Goal: Find contact information: Find contact information

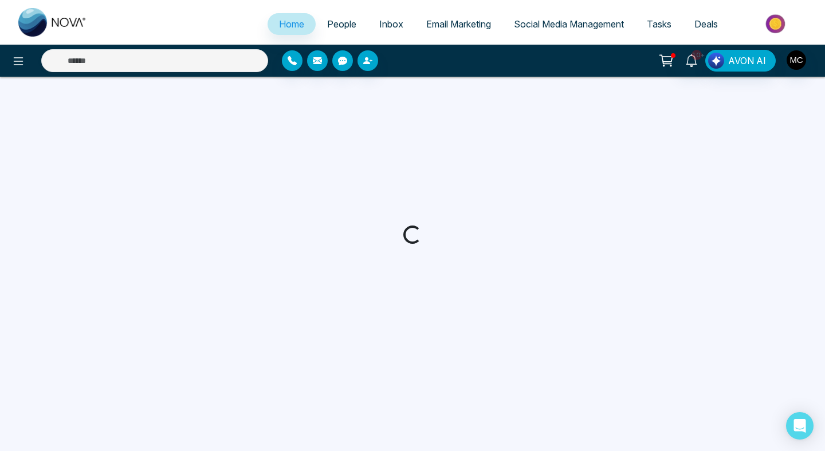
select select "*"
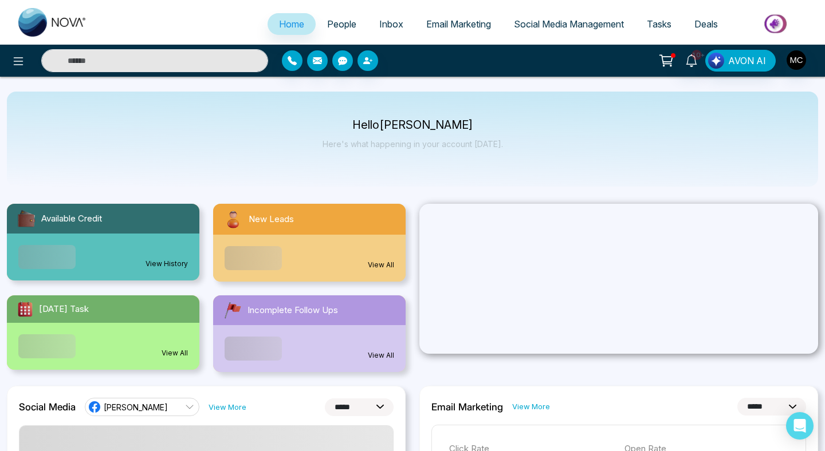
click at [345, 242] on div "View All" at bounding box center [309, 258] width 192 height 47
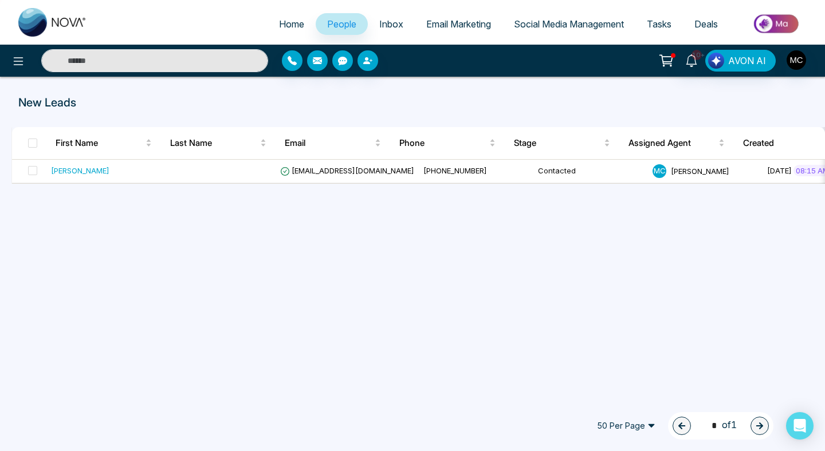
click at [343, 31] on link "People" at bounding box center [342, 24] width 52 height 22
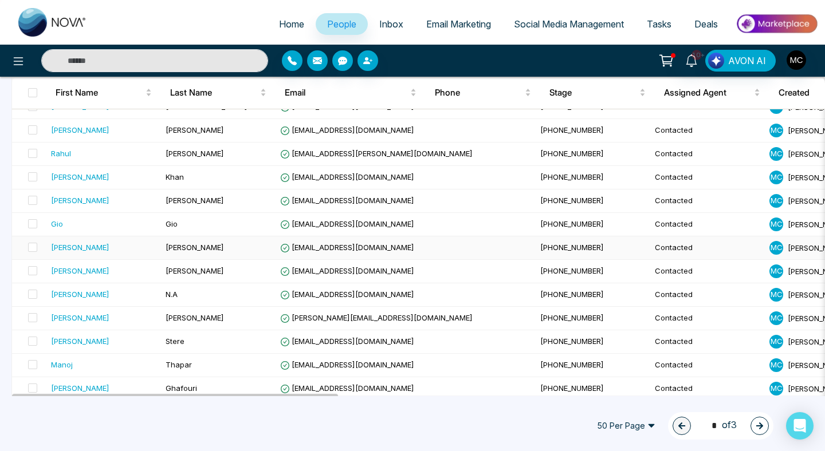
scroll to position [186, 0]
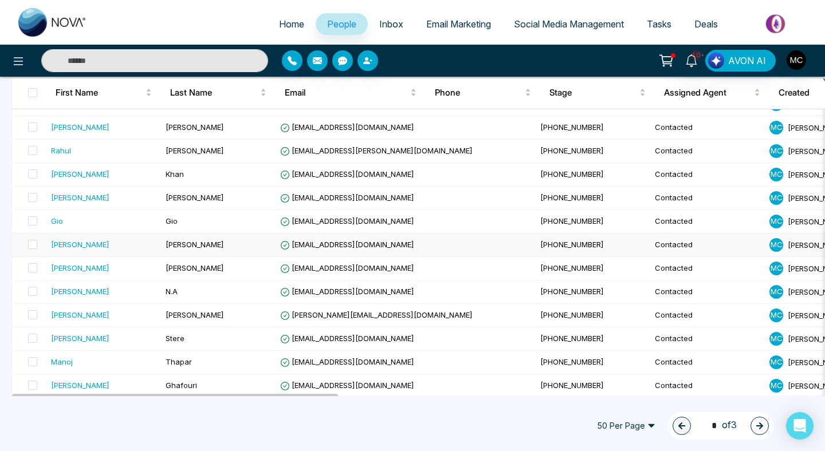
click at [226, 240] on td "[PERSON_NAME]" at bounding box center [218, 245] width 115 height 23
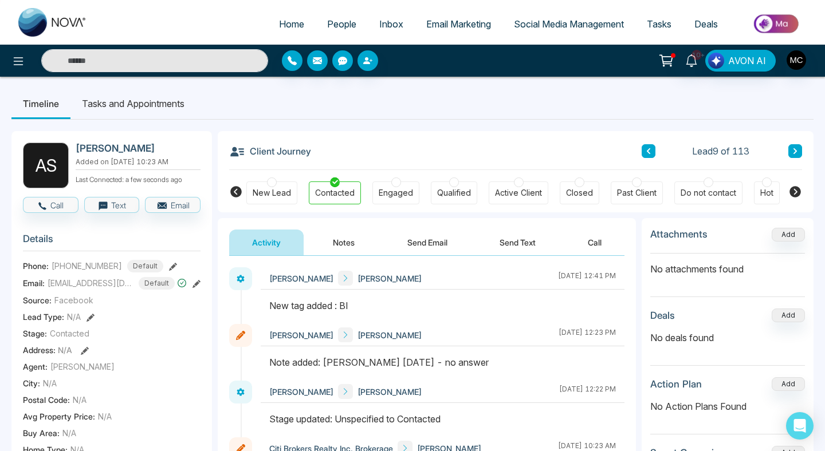
click at [780, 149] on div "Lead 9 of 113" at bounding box center [722, 151] width 160 height 14
click at [793, 147] on button at bounding box center [795, 151] width 14 height 14
click at [792, 154] on button at bounding box center [795, 151] width 14 height 14
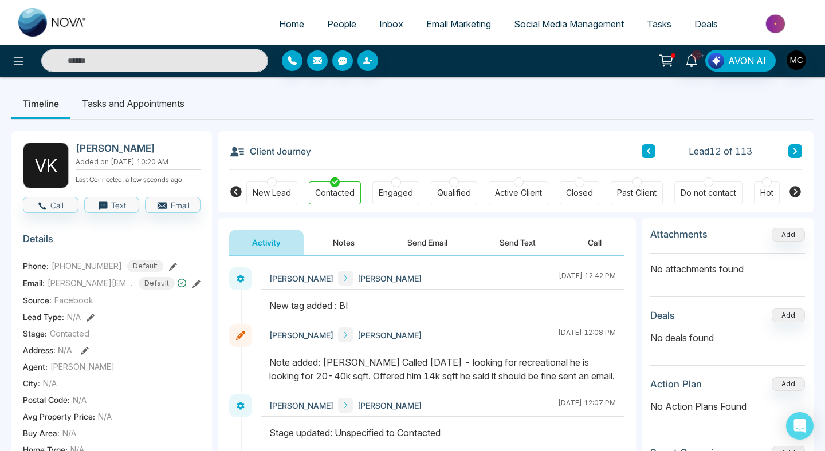
click at [338, 21] on span "People" at bounding box center [341, 23] width 29 height 11
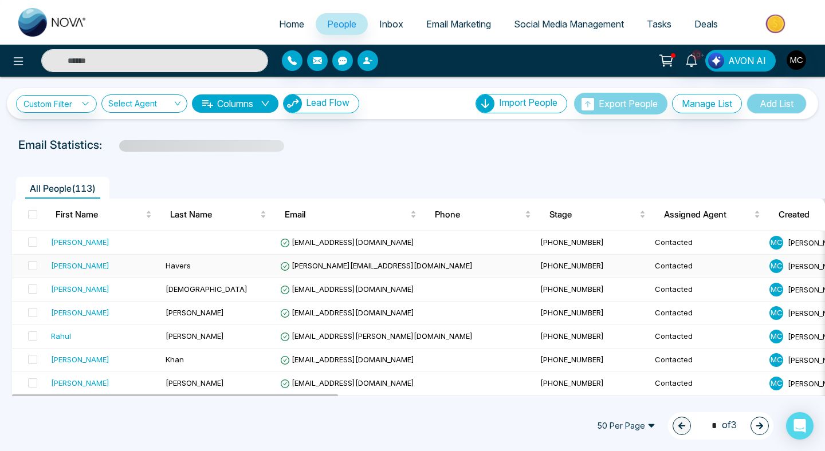
click at [78, 268] on div "[PERSON_NAME]" at bounding box center [103, 265] width 105 height 11
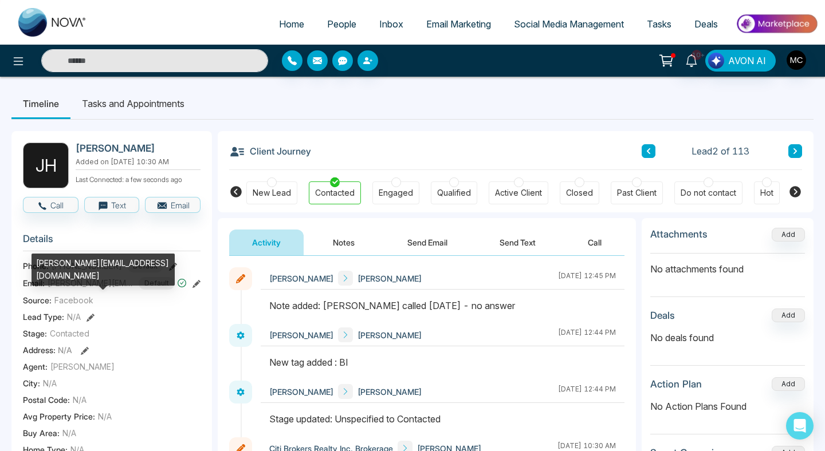
click at [99, 289] on span "[PERSON_NAME][EMAIL_ADDRESS][DOMAIN_NAME]" at bounding box center [91, 283] width 86 height 12
click at [96, 266] on div "[PERSON_NAME][EMAIL_ADDRESS][DOMAIN_NAME]" at bounding box center [103, 270] width 143 height 32
copy div "[PERSON_NAME][EMAIL_ADDRESS][DOMAIN_NAME]"
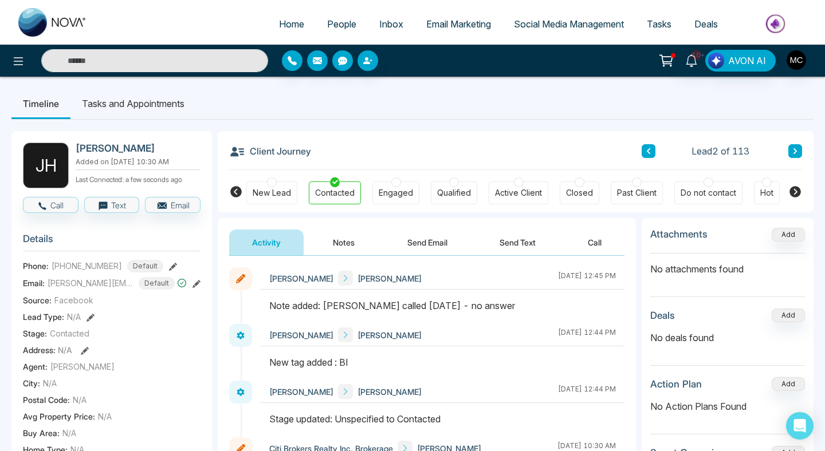
click at [103, 289] on span "[PERSON_NAME][EMAIL_ADDRESS][DOMAIN_NAME]" at bounding box center [91, 283] width 86 height 12
click at [796, 157] on button at bounding box center [795, 151] width 14 height 14
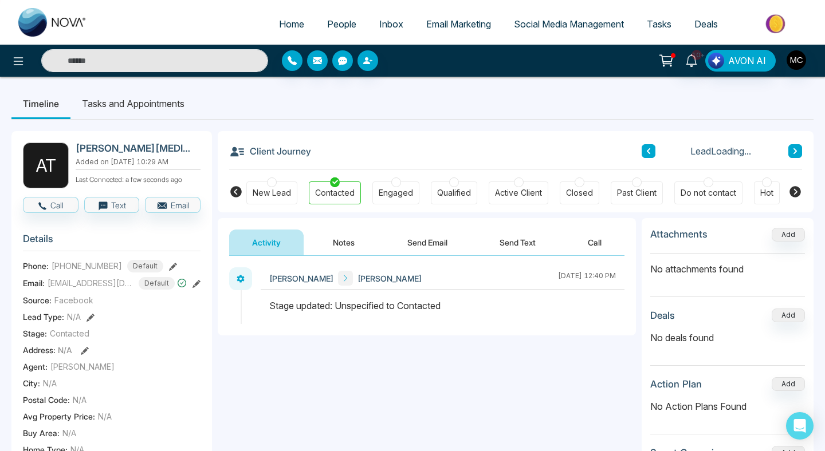
click at [796, 157] on button at bounding box center [795, 151] width 14 height 14
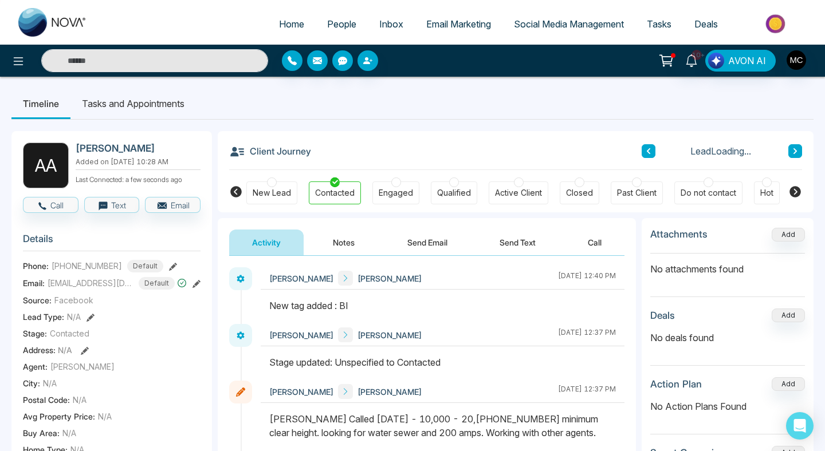
click at [796, 157] on button at bounding box center [795, 151] width 14 height 14
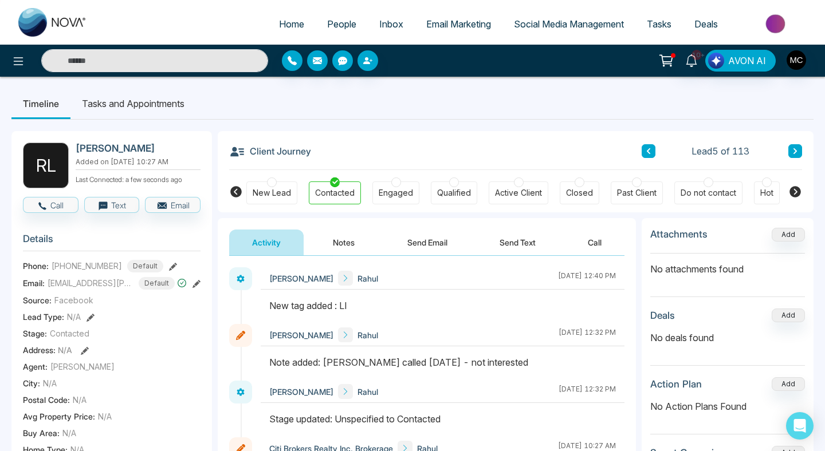
click at [789, 154] on button at bounding box center [795, 151] width 14 height 14
click at [806, 150] on div "Client Journey Lead 6 of 113 New Lead Contacted Engaged Qualified Active Client…" at bounding box center [516, 171] width 596 height 81
click at [800, 150] on button at bounding box center [795, 151] width 14 height 14
click at [804, 151] on div "Client Journey Lead 7 of 113 New Lead Contacted Engaged Qualified Active Client…" at bounding box center [516, 171] width 596 height 81
click at [797, 151] on icon at bounding box center [795, 151] width 6 height 7
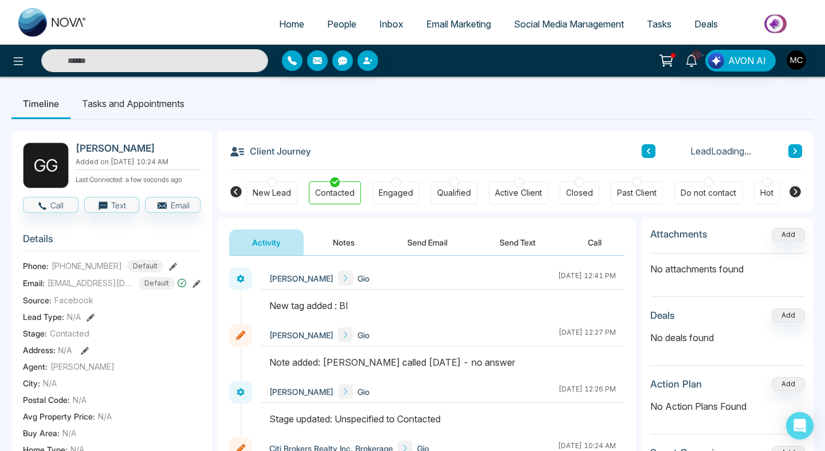
click at [797, 151] on icon at bounding box center [795, 151] width 6 height 7
click at [654, 163] on div "Client Journey Lead Loading..." at bounding box center [515, 150] width 573 height 39
click at [642, 157] on button at bounding box center [649, 151] width 14 height 14
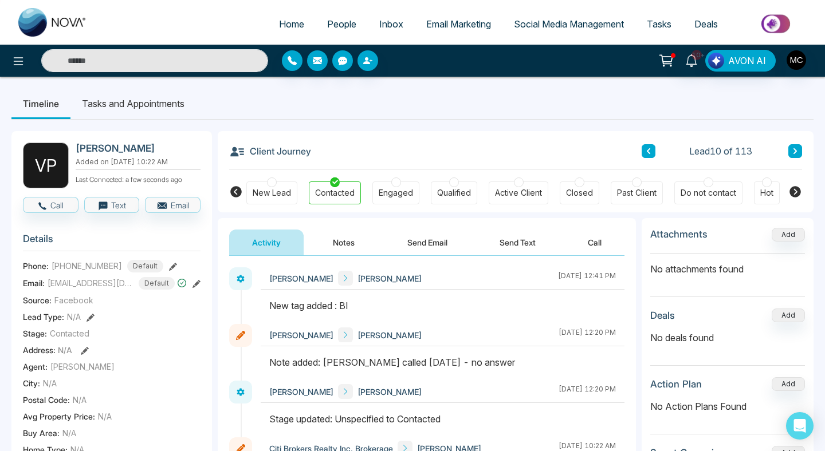
click at [788, 158] on div "Lead 10 of 113" at bounding box center [722, 151] width 160 height 14
click at [789, 155] on button at bounding box center [795, 151] width 14 height 14
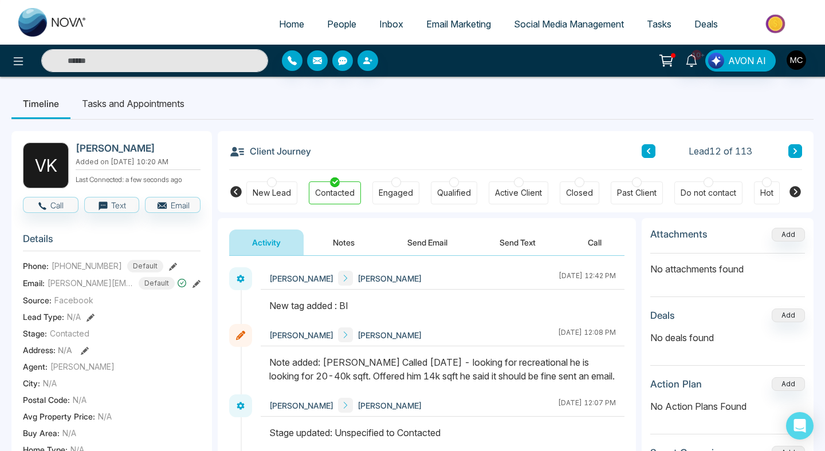
click at [789, 155] on button at bounding box center [795, 151] width 14 height 14
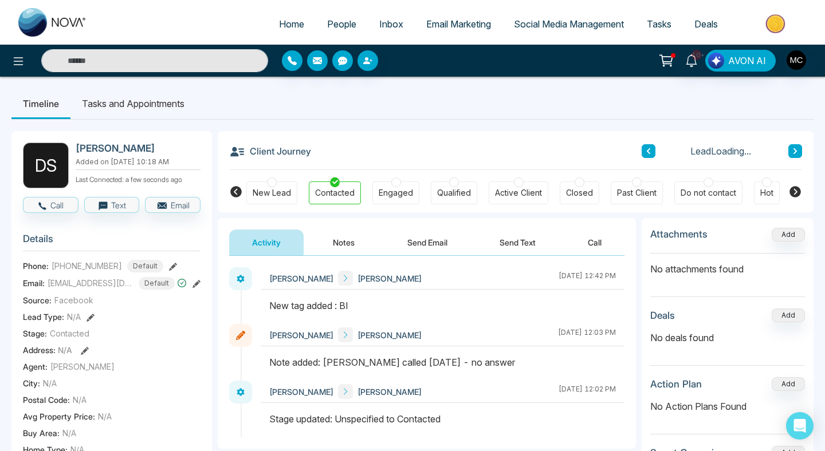
click at [789, 155] on button at bounding box center [795, 151] width 14 height 14
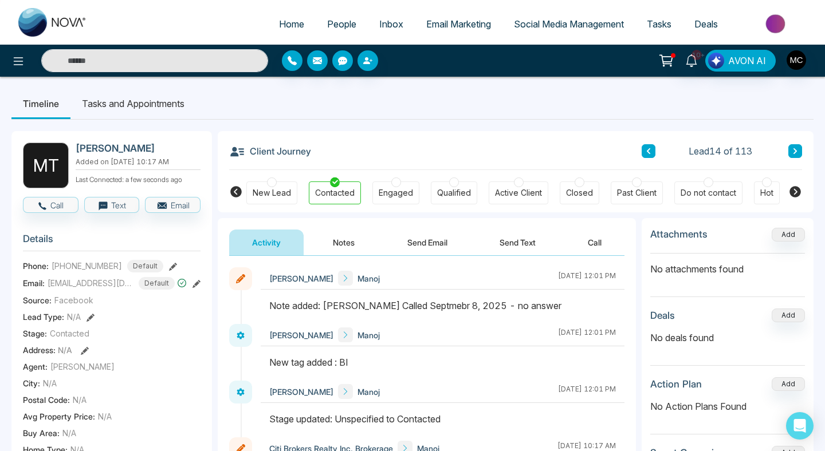
click at [789, 155] on button at bounding box center [795, 151] width 14 height 14
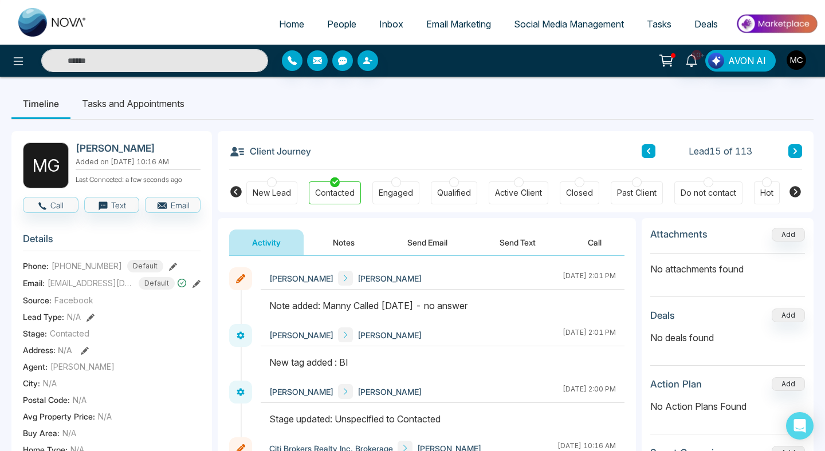
click at [789, 155] on button at bounding box center [795, 151] width 14 height 14
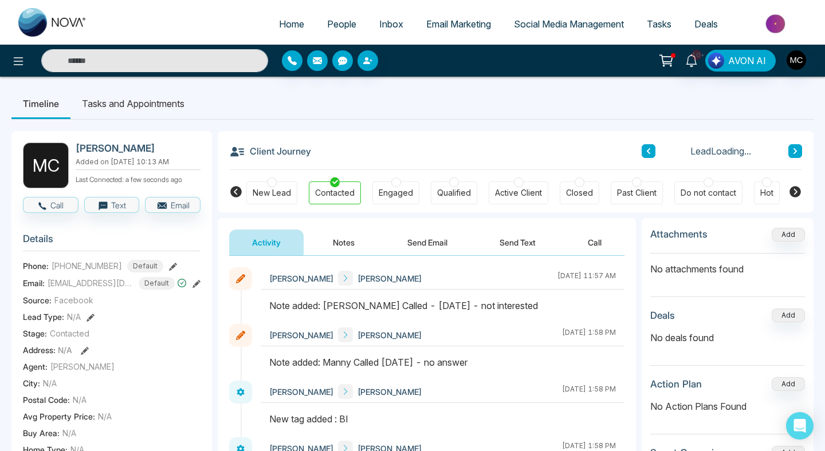
click at [789, 155] on button at bounding box center [795, 151] width 14 height 14
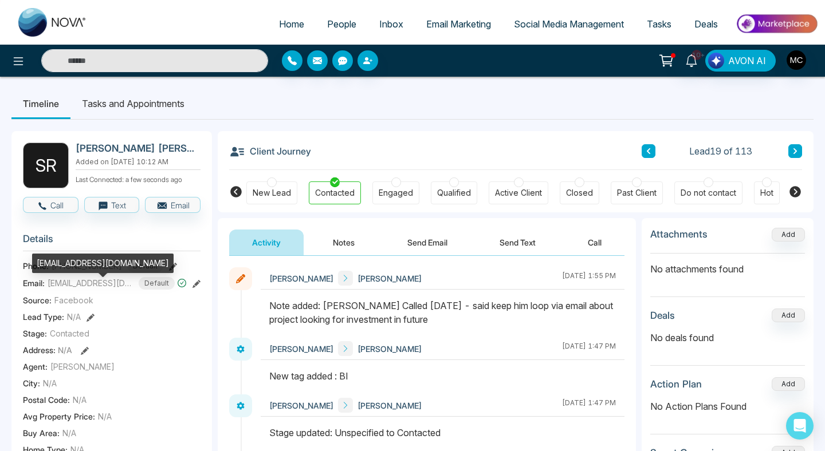
click at [91, 261] on div "[EMAIL_ADDRESS][DOMAIN_NAME]" at bounding box center [103, 263] width 142 height 19
copy div "[EMAIL_ADDRESS][DOMAIN_NAME]"
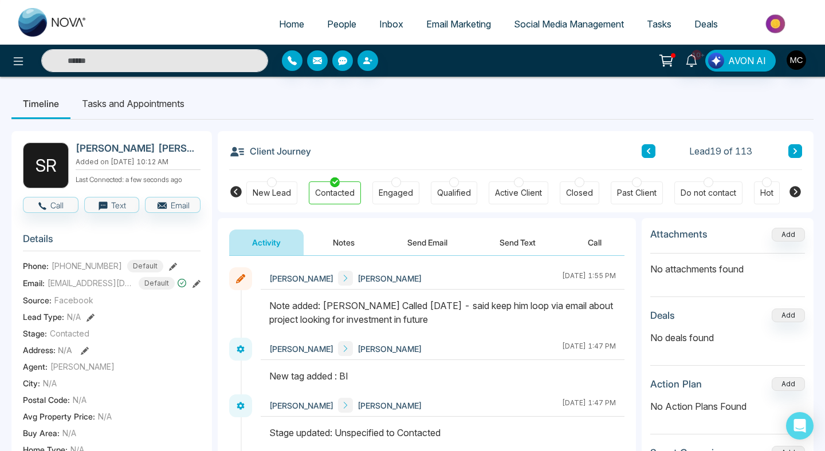
click at [793, 148] on icon at bounding box center [795, 151] width 6 height 7
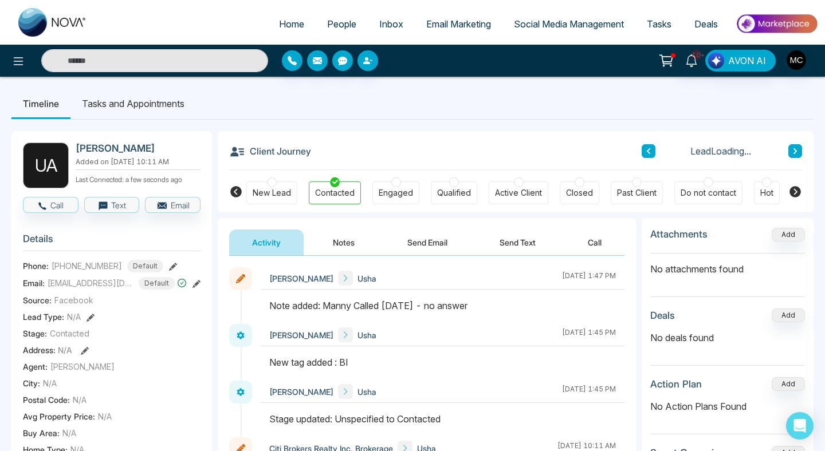
click at [793, 148] on icon at bounding box center [795, 151] width 6 height 7
click at [794, 148] on icon at bounding box center [794, 151] width 3 height 6
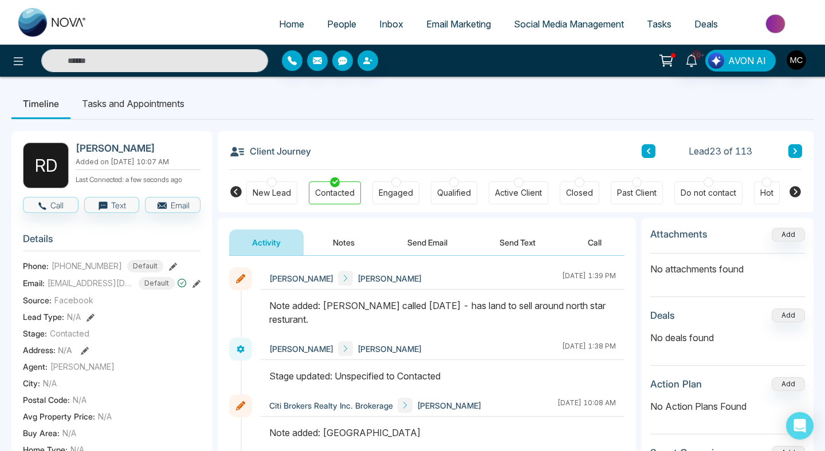
click at [794, 148] on icon at bounding box center [794, 151] width 3 height 6
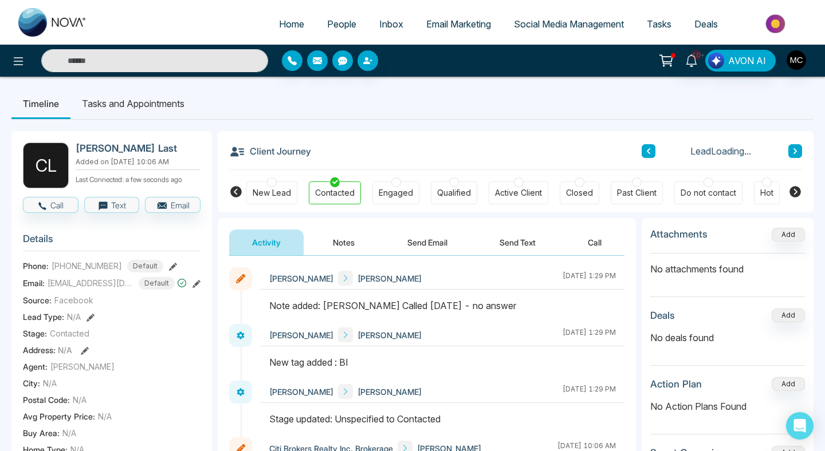
click at [794, 148] on icon at bounding box center [794, 151] width 3 height 6
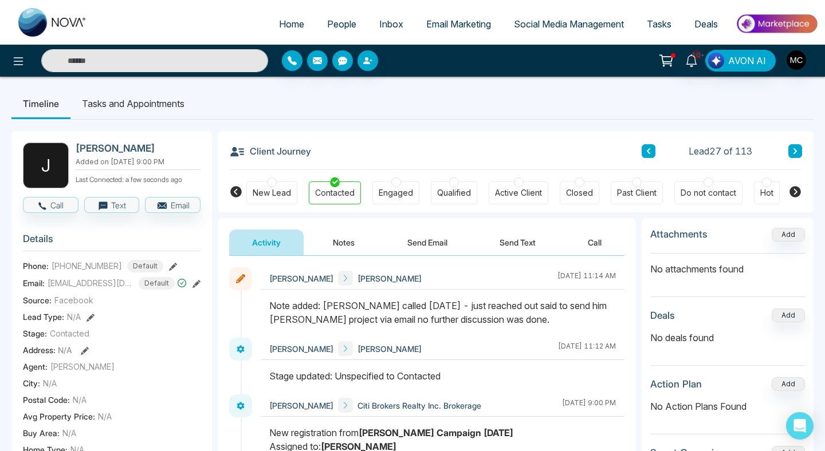
click at [794, 155] on button at bounding box center [795, 151] width 14 height 14
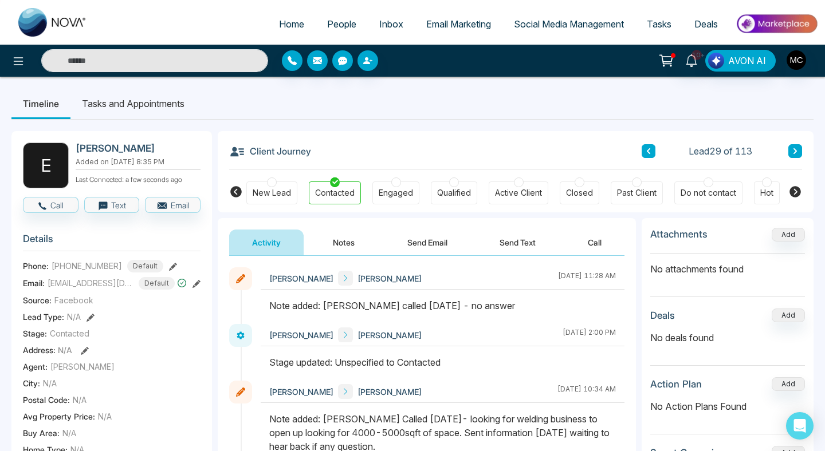
click at [794, 155] on button at bounding box center [795, 151] width 14 height 14
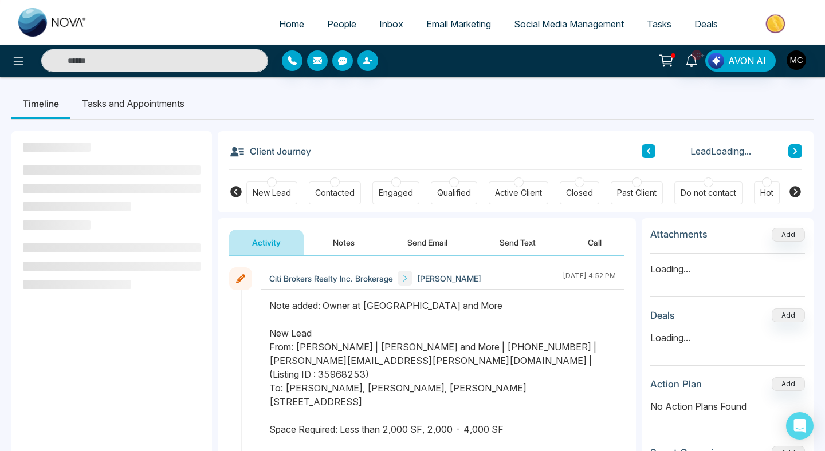
click at [794, 155] on button at bounding box center [795, 151] width 14 height 14
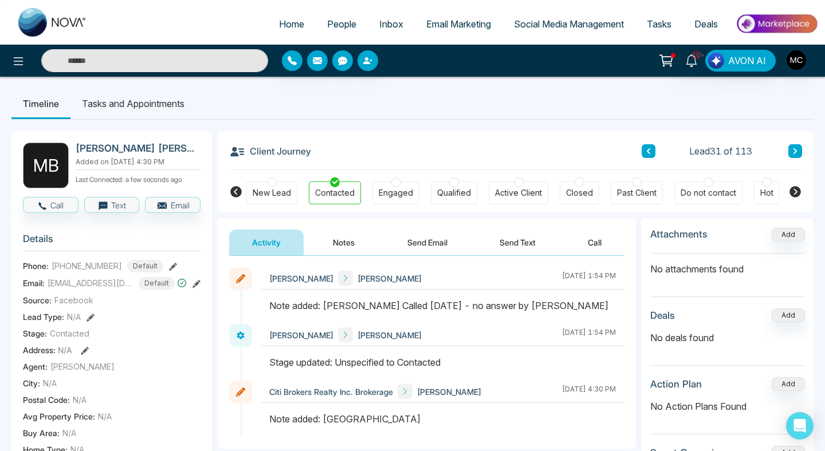
click at [794, 155] on button at bounding box center [795, 151] width 14 height 14
click at [791, 150] on button at bounding box center [795, 151] width 14 height 14
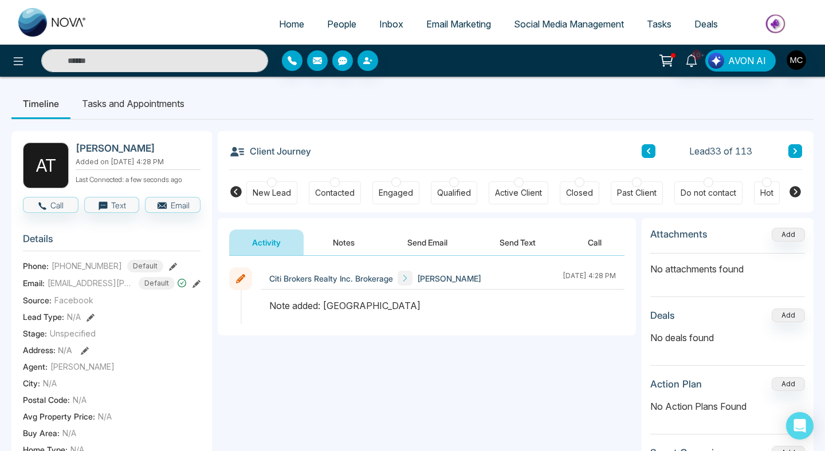
click at [791, 150] on button at bounding box center [795, 151] width 14 height 14
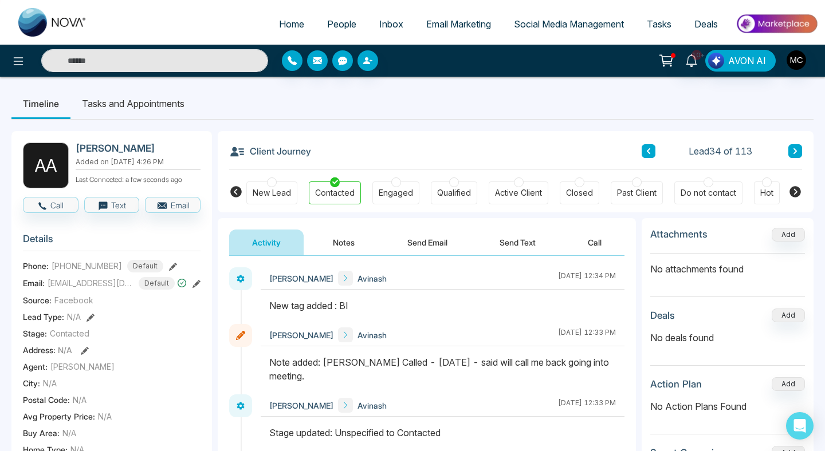
click at [792, 150] on button at bounding box center [795, 151] width 14 height 14
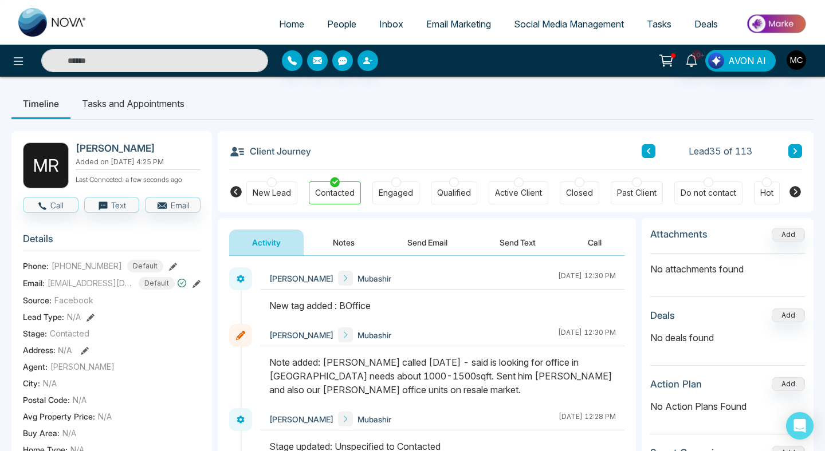
click at [793, 151] on icon at bounding box center [795, 151] width 6 height 7
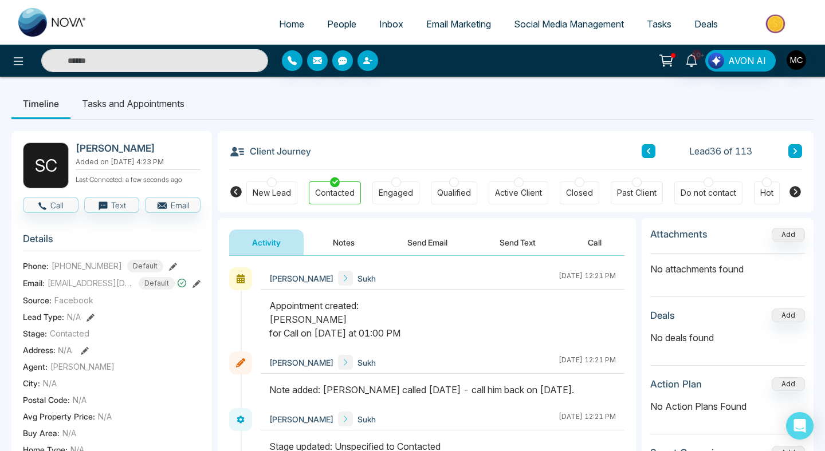
click at [327, 21] on span "People" at bounding box center [341, 23] width 29 height 11
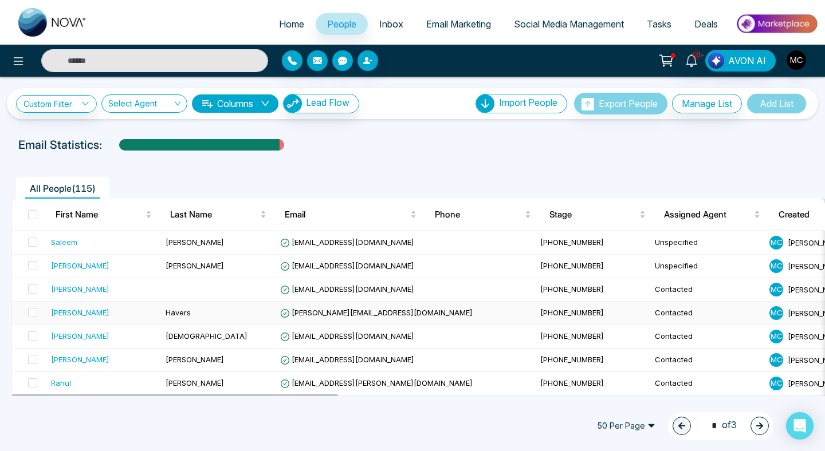
click at [87, 319] on div "[PERSON_NAME]" at bounding box center [103, 312] width 105 height 11
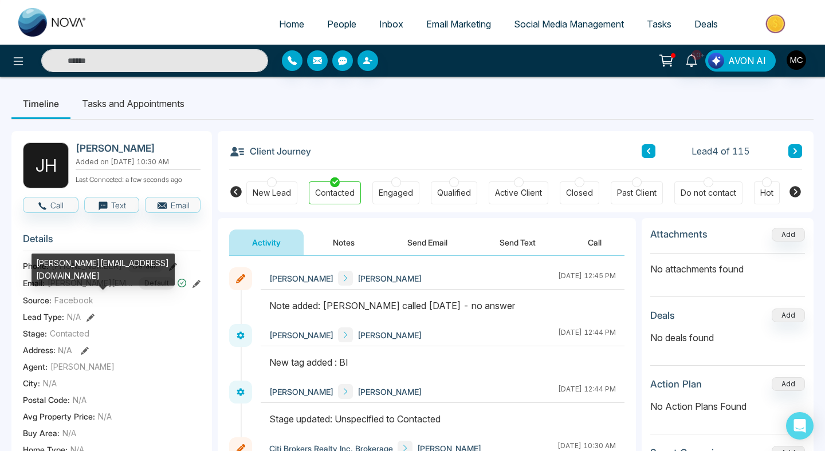
click at [112, 286] on span "[PERSON_NAME][EMAIL_ADDRESS][DOMAIN_NAME]" at bounding box center [91, 283] width 86 height 12
click at [102, 270] on div "[PERSON_NAME][EMAIL_ADDRESS][DOMAIN_NAME]" at bounding box center [103, 270] width 143 height 32
click at [102, 269] on div "[PERSON_NAME][EMAIL_ADDRESS][DOMAIN_NAME]" at bounding box center [103, 270] width 143 height 32
click at [103, 264] on div "[PERSON_NAME][EMAIL_ADDRESS][DOMAIN_NAME]" at bounding box center [103, 270] width 143 height 32
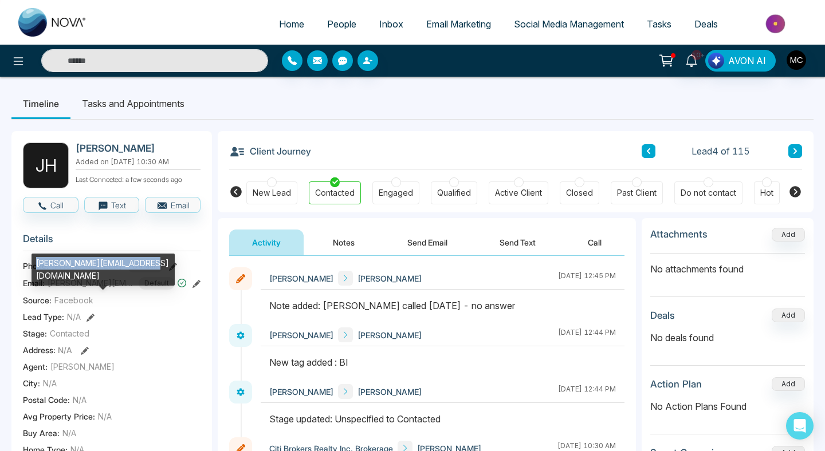
click at [103, 264] on div "[PERSON_NAME][EMAIL_ADDRESS][DOMAIN_NAME]" at bounding box center [103, 270] width 143 height 32
copy div "[PERSON_NAME][EMAIL_ADDRESS][DOMAIN_NAME]"
